Goal: Task Accomplishment & Management: Use online tool/utility

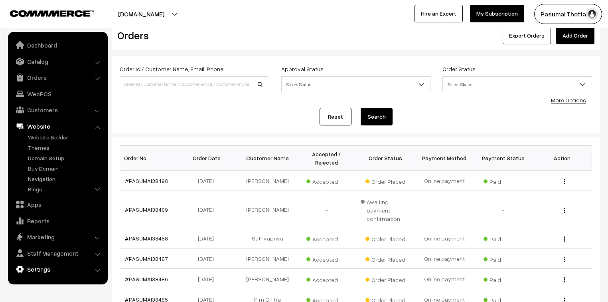
scroll to position [32, 0]
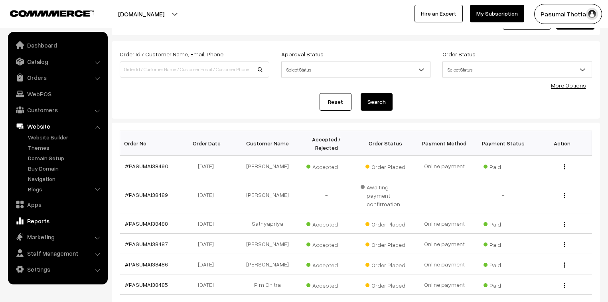
click at [40, 222] on link "Reports" at bounding box center [57, 220] width 95 height 14
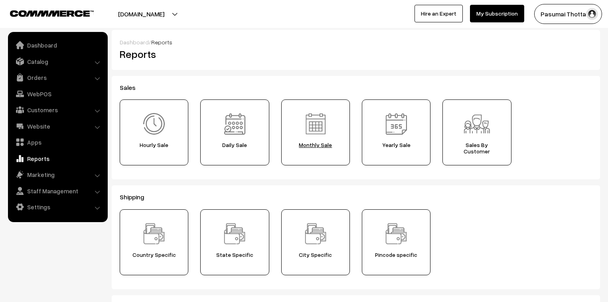
click at [332, 134] on div "Monthly Sale" at bounding box center [315, 132] width 69 height 66
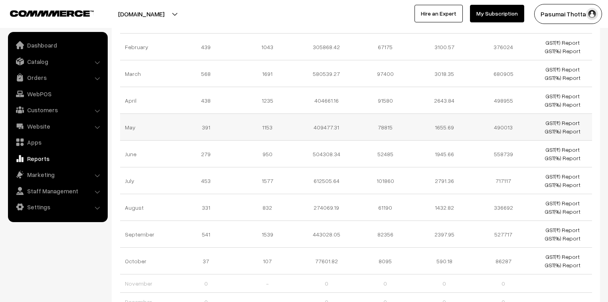
scroll to position [180, 0]
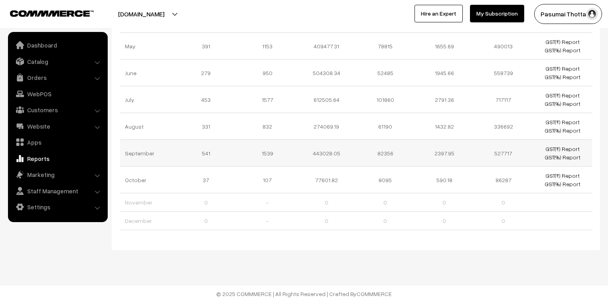
drag, startPoint x: 139, startPoint y: 150, endPoint x: 129, endPoint y: 149, distance: 10.0
click at [129, 149] on td "September" at bounding box center [149, 153] width 59 height 27
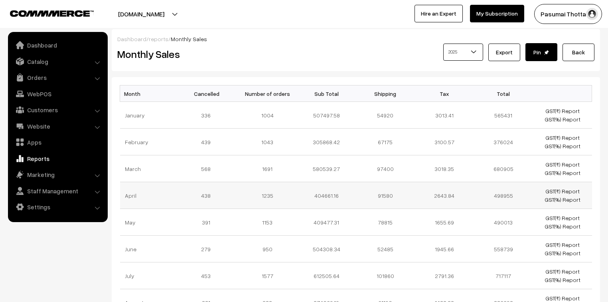
scroll to position [0, 0]
click at [508, 51] on button "Export" at bounding box center [504, 53] width 32 height 18
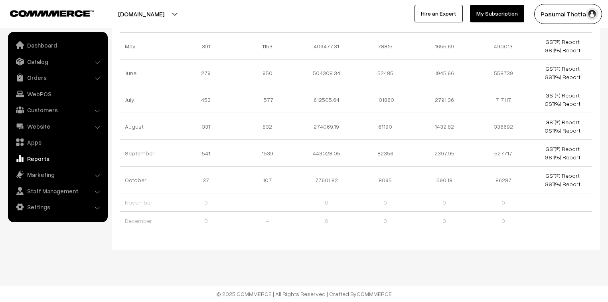
scroll to position [180, 0]
